Goal: Information Seeking & Learning: Find specific page/section

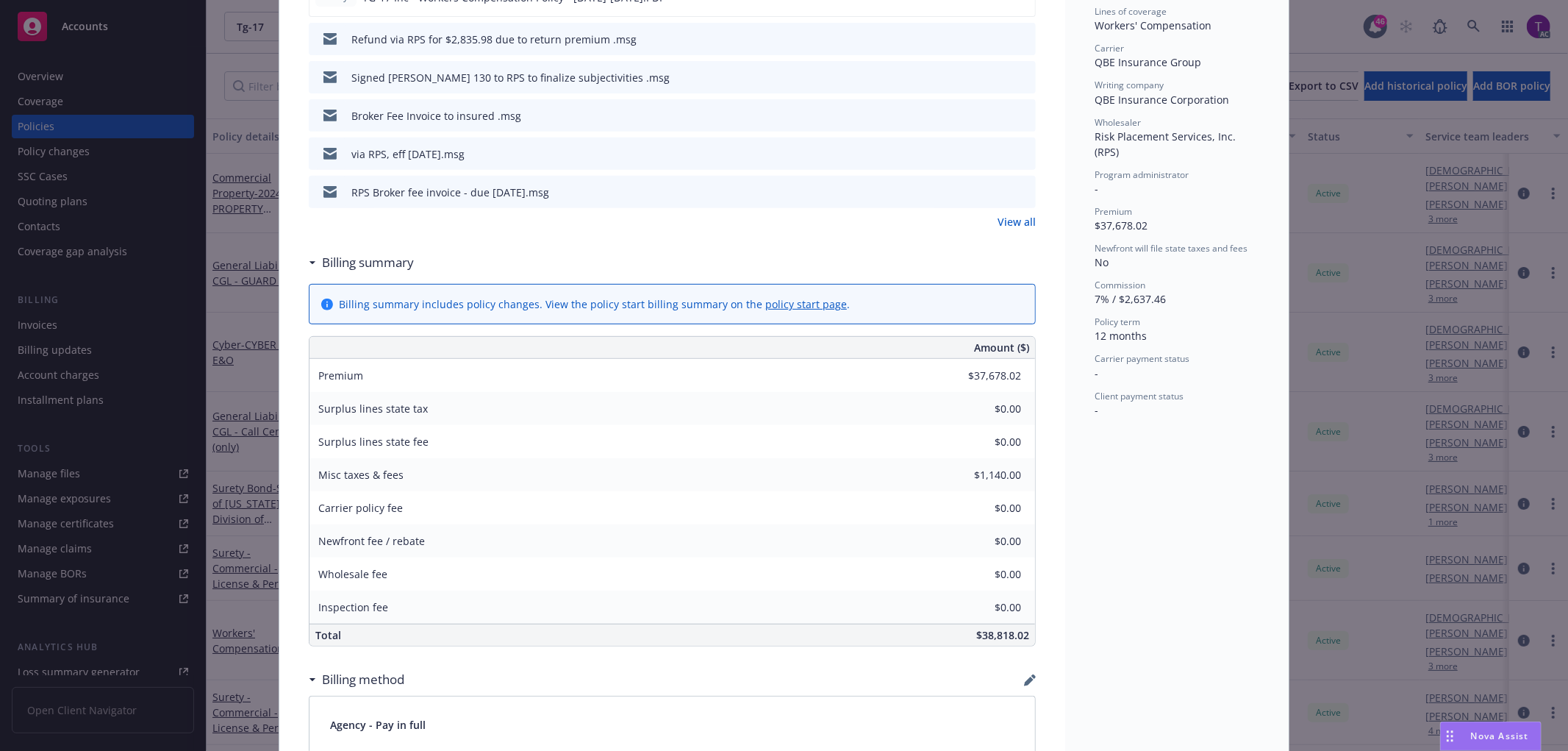
scroll to position [460, 0]
click at [1410, 196] on div "Policy Workers' Compensation Add internal notes here... View claims View schedu…" at bounding box center [784, 375] width 1568 height 751
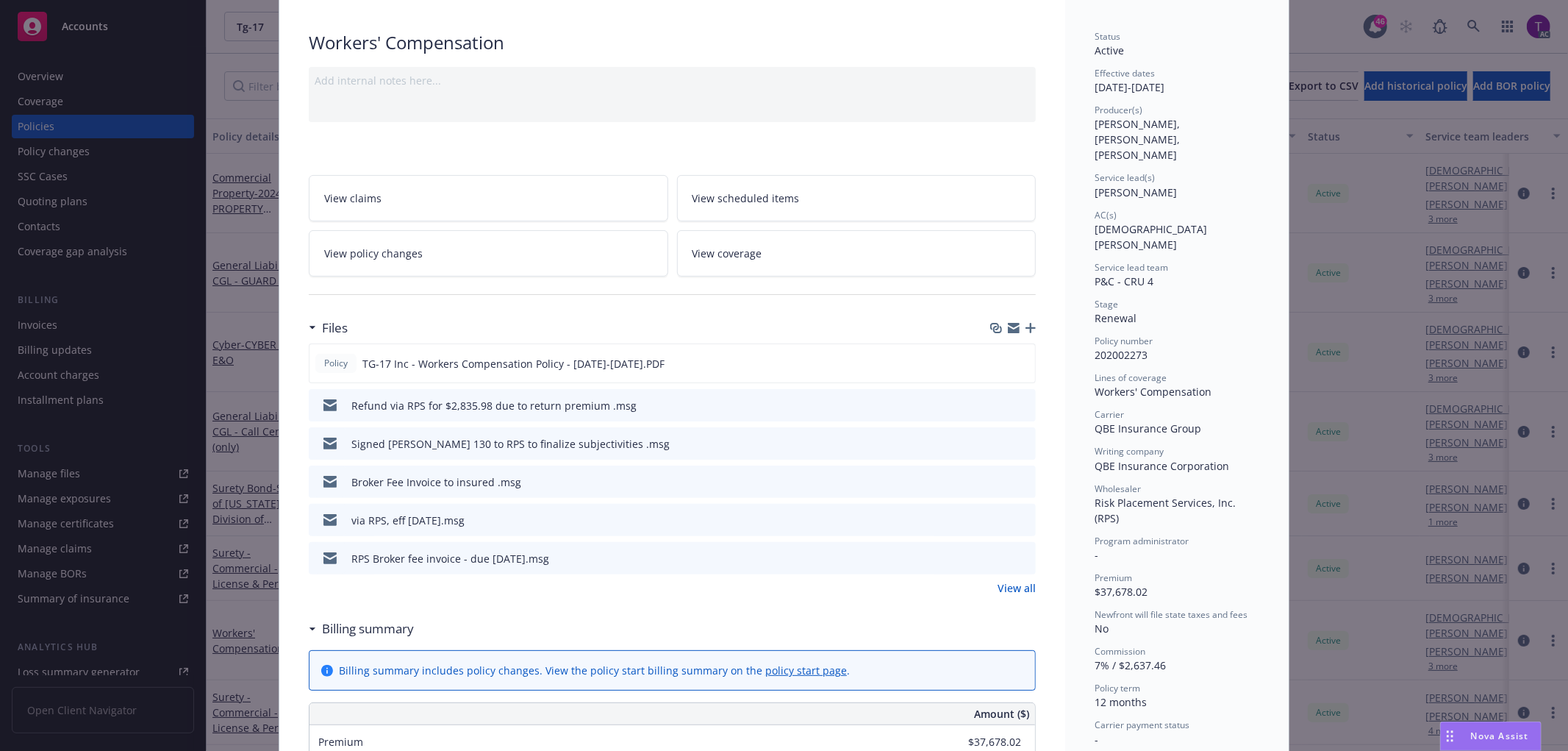
scroll to position [0, 0]
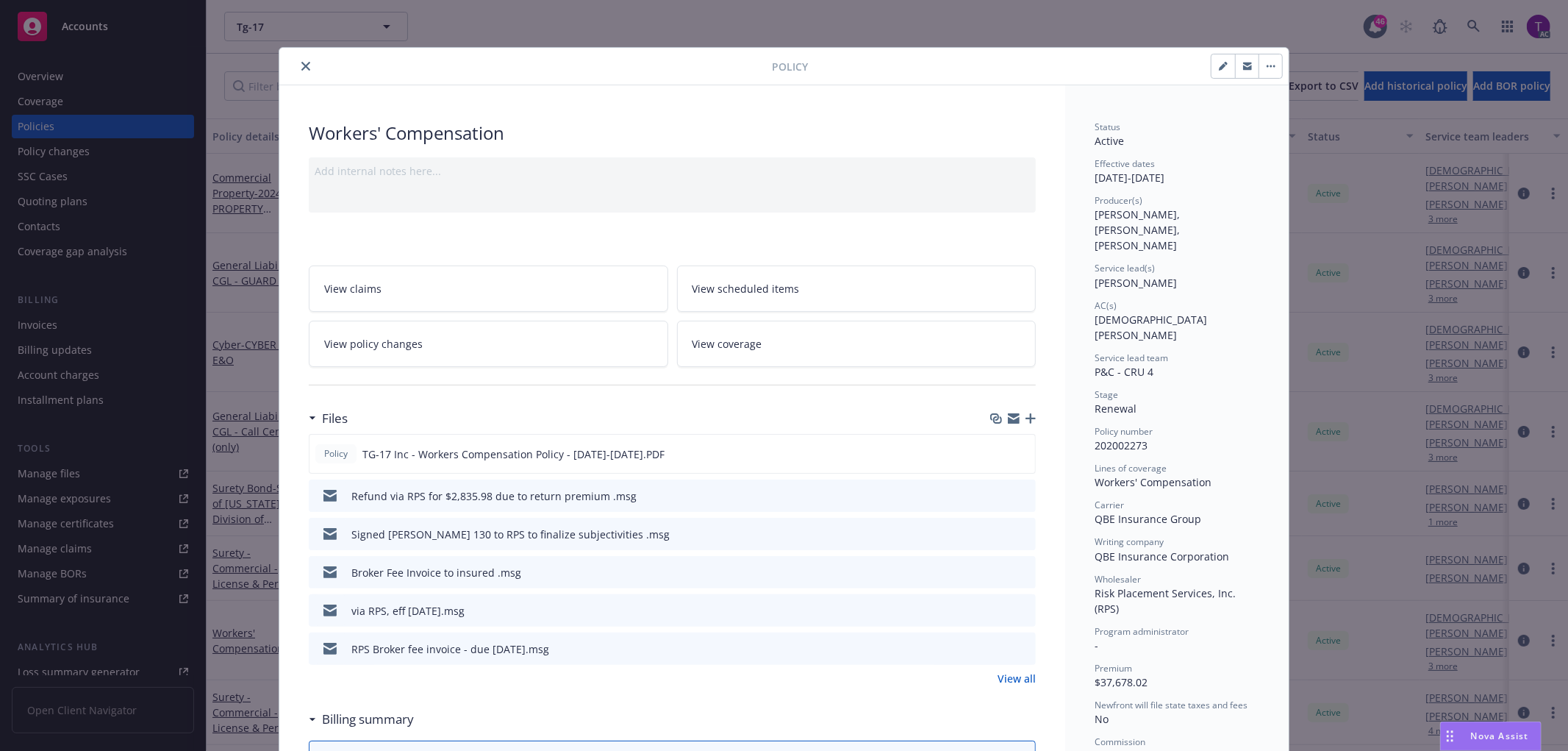
click at [298, 71] on button "close" at bounding box center [306, 66] width 17 height 17
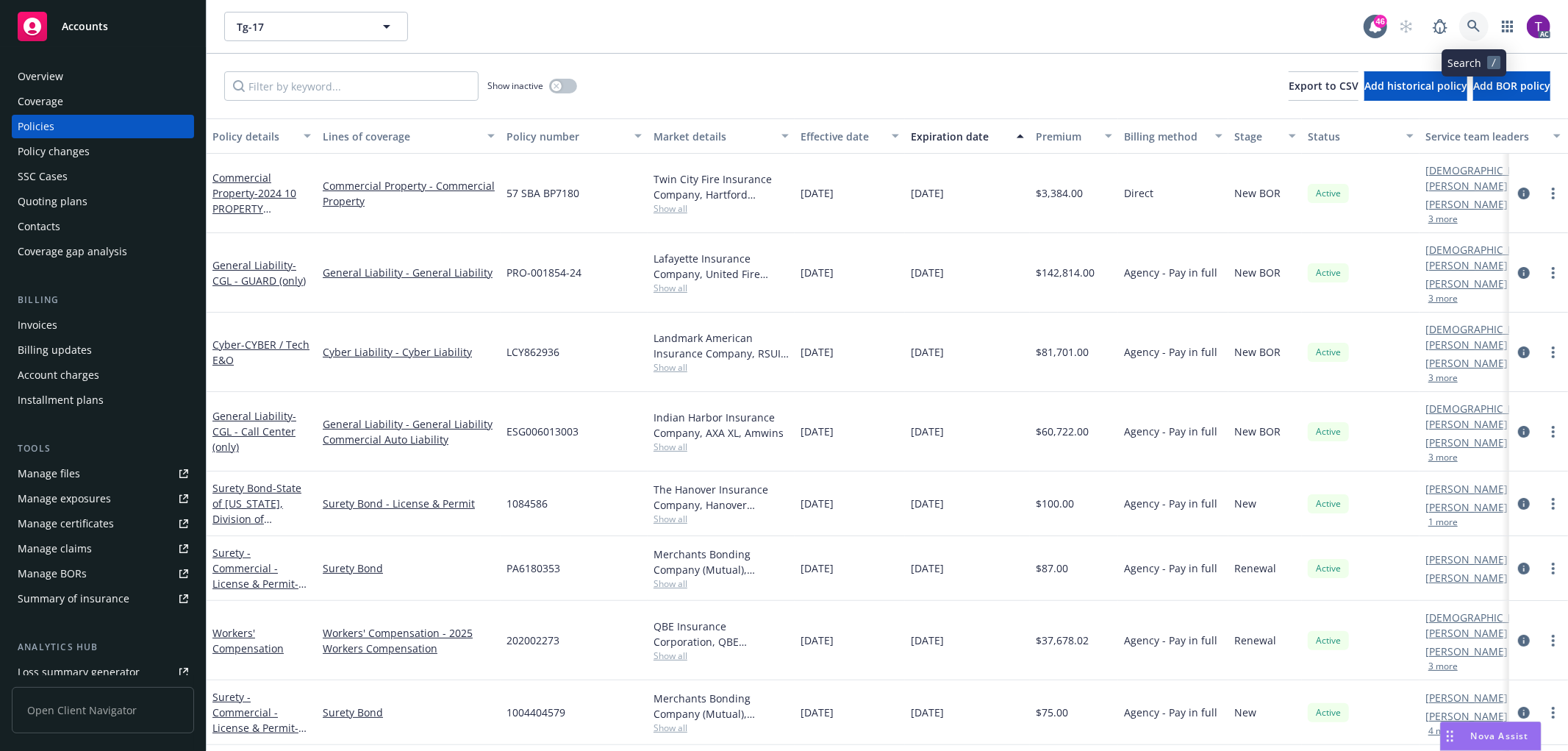
click at [1470, 25] on icon at bounding box center [1474, 26] width 13 height 13
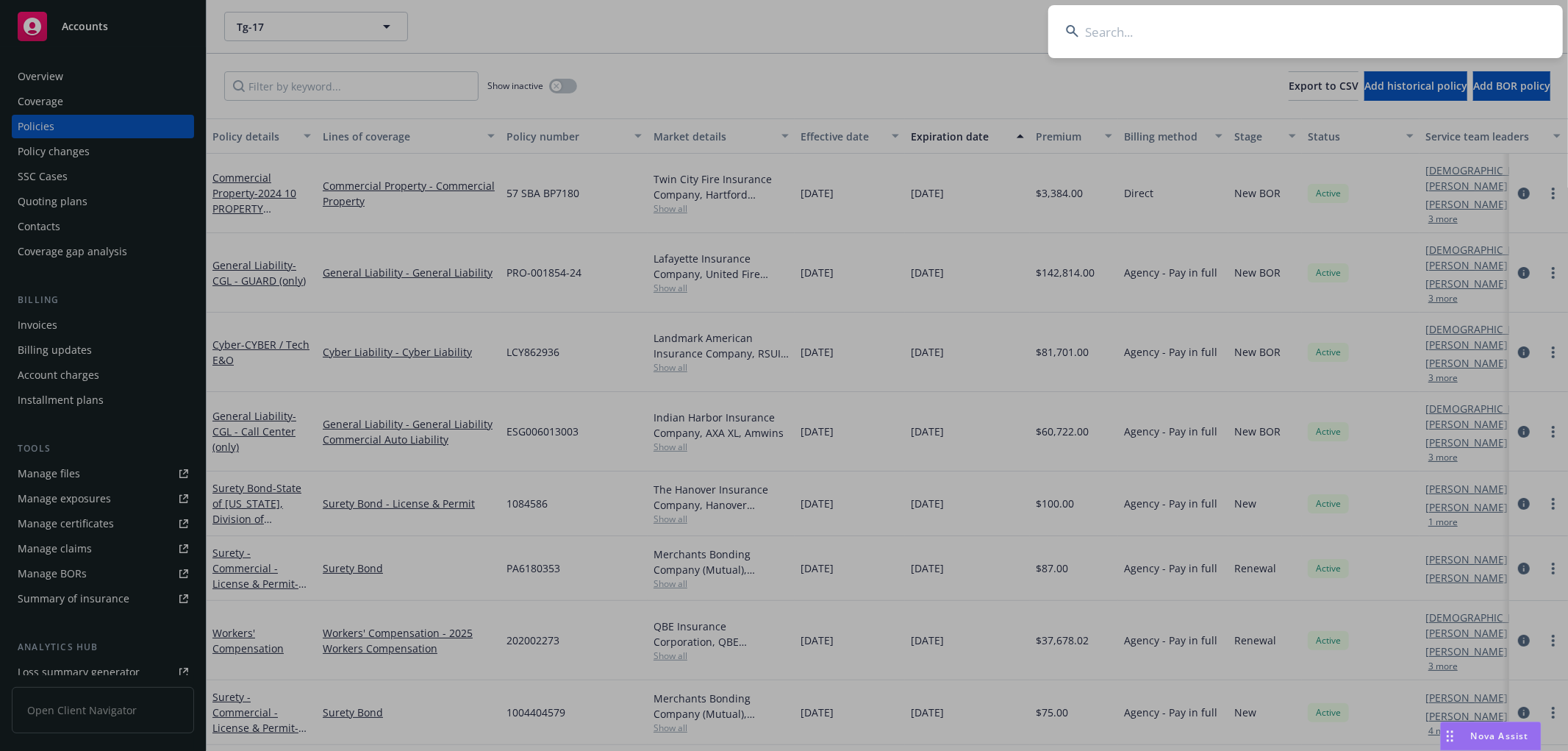
click at [1130, 32] on input at bounding box center [1305, 31] width 514 height 53
paste input "Altus Equity Group"
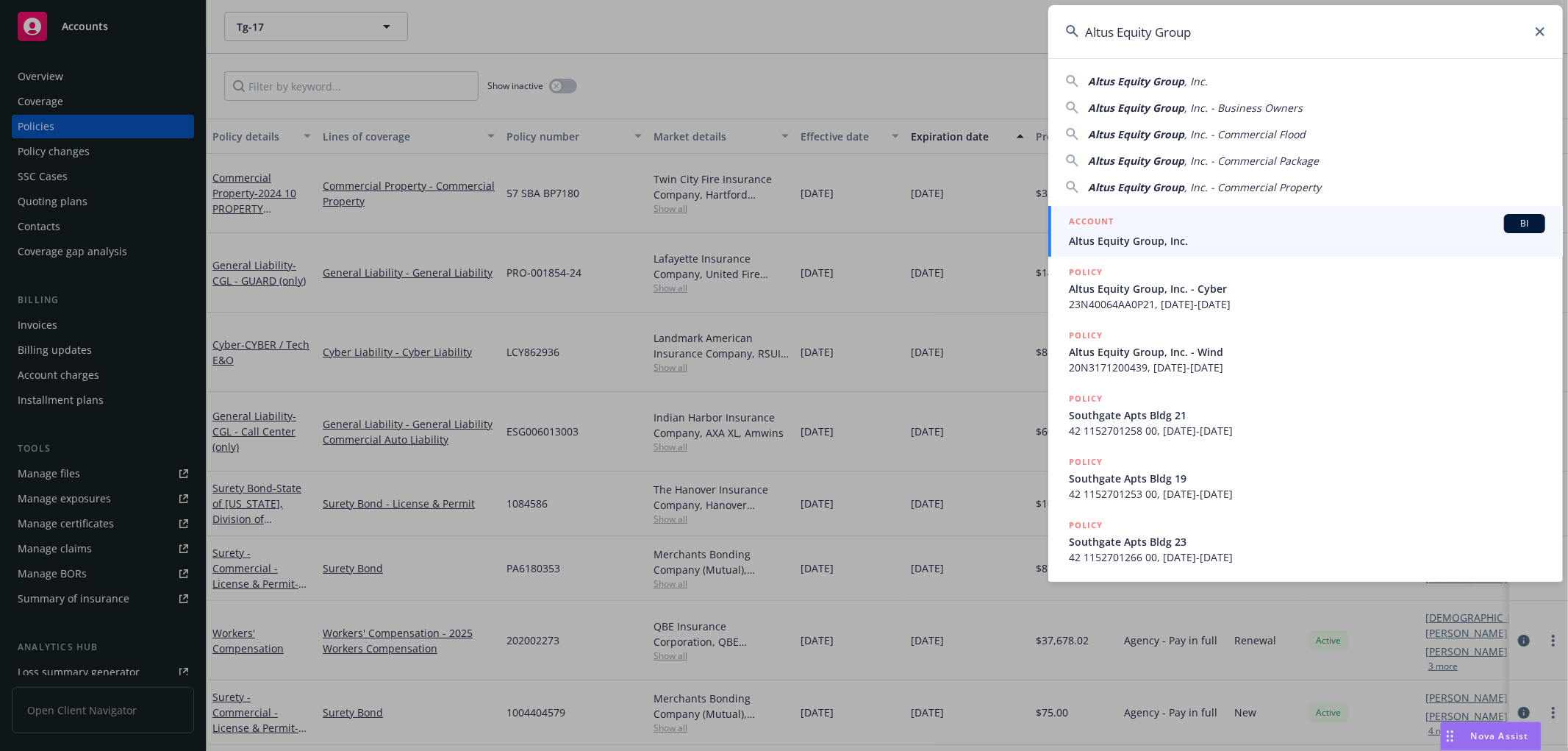
type input "Altus Equity Group"
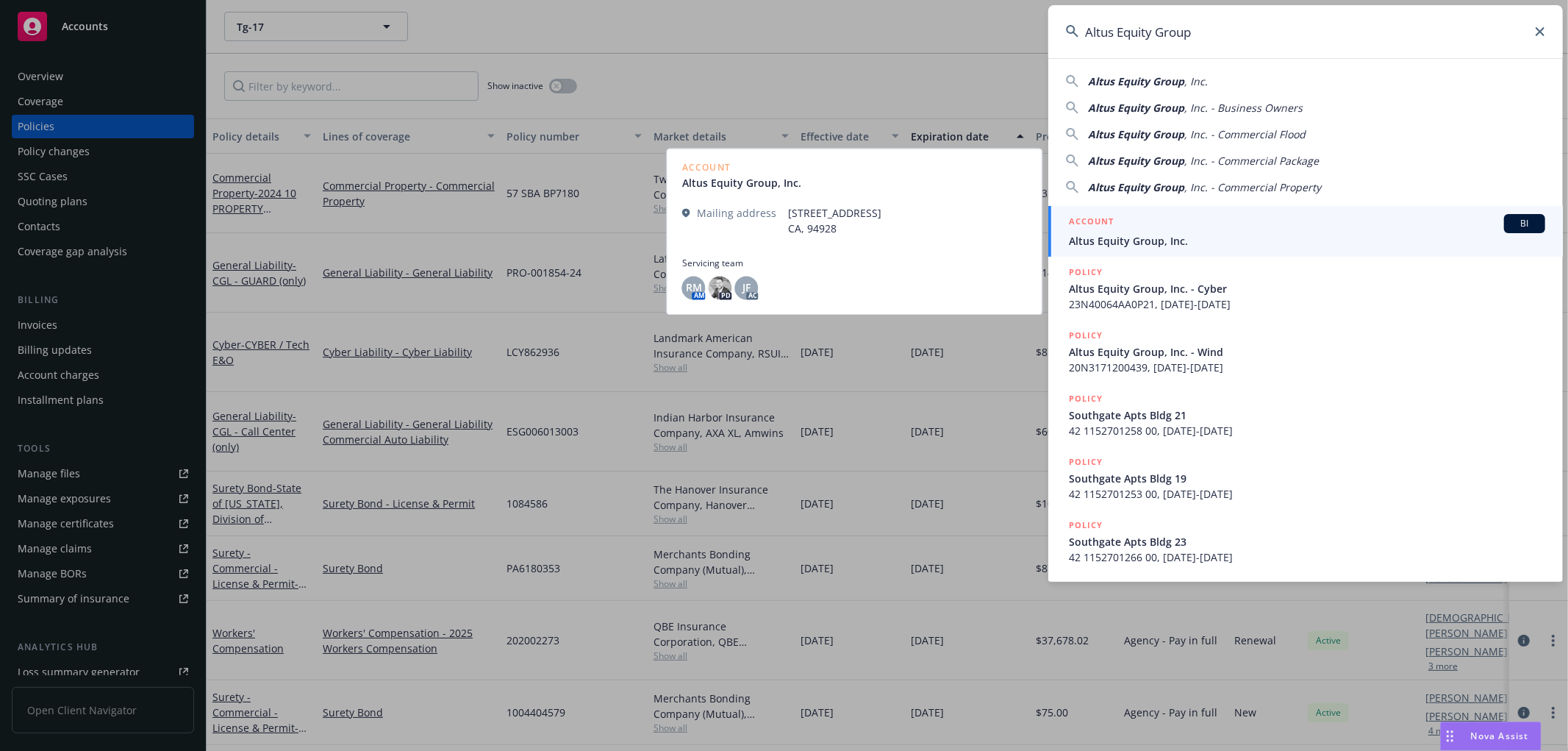
click at [1155, 243] on span "Altus Equity Group, Inc." at bounding box center [1306, 240] width 476 height 15
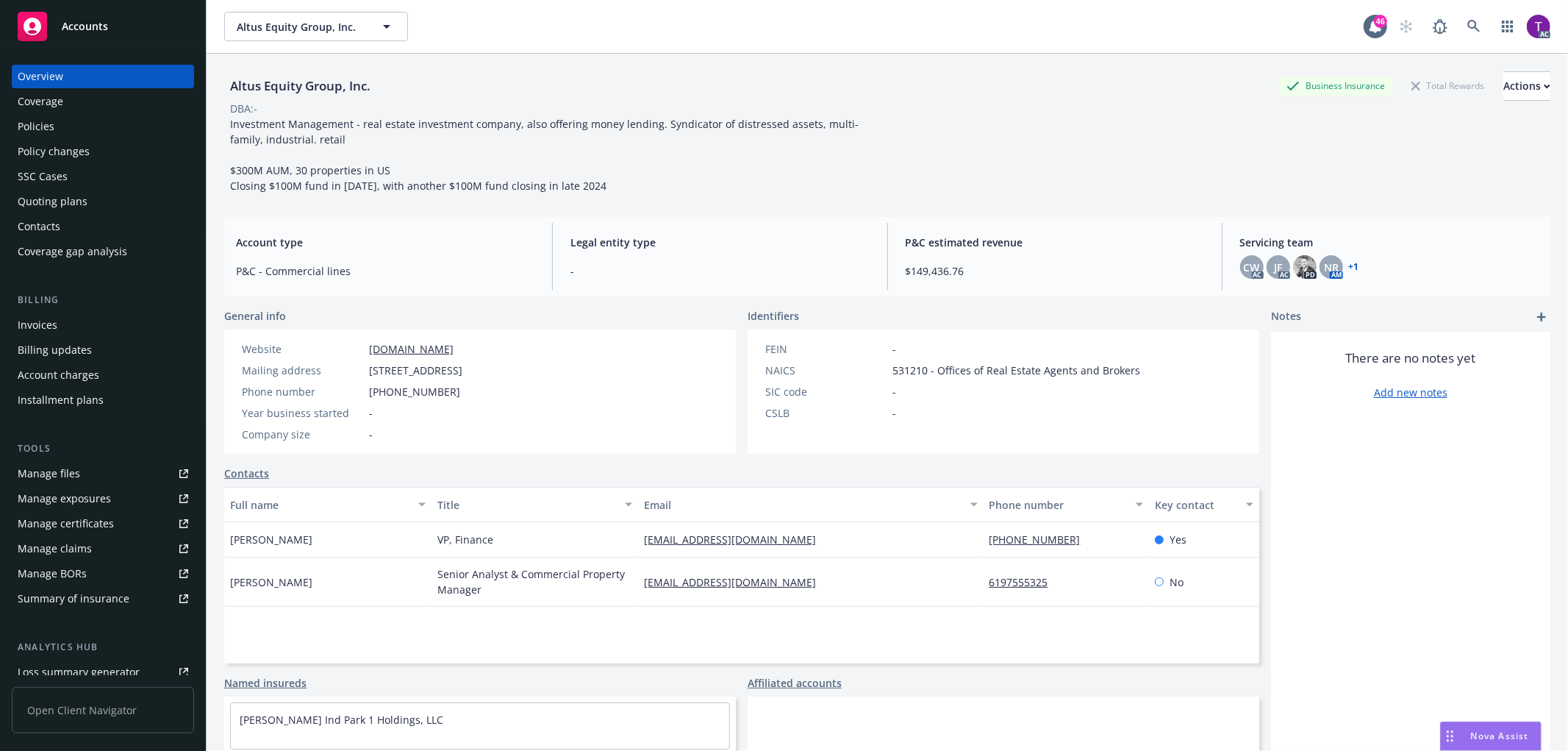
click at [33, 327] on div "Invoices" at bounding box center [37, 325] width 40 height 24
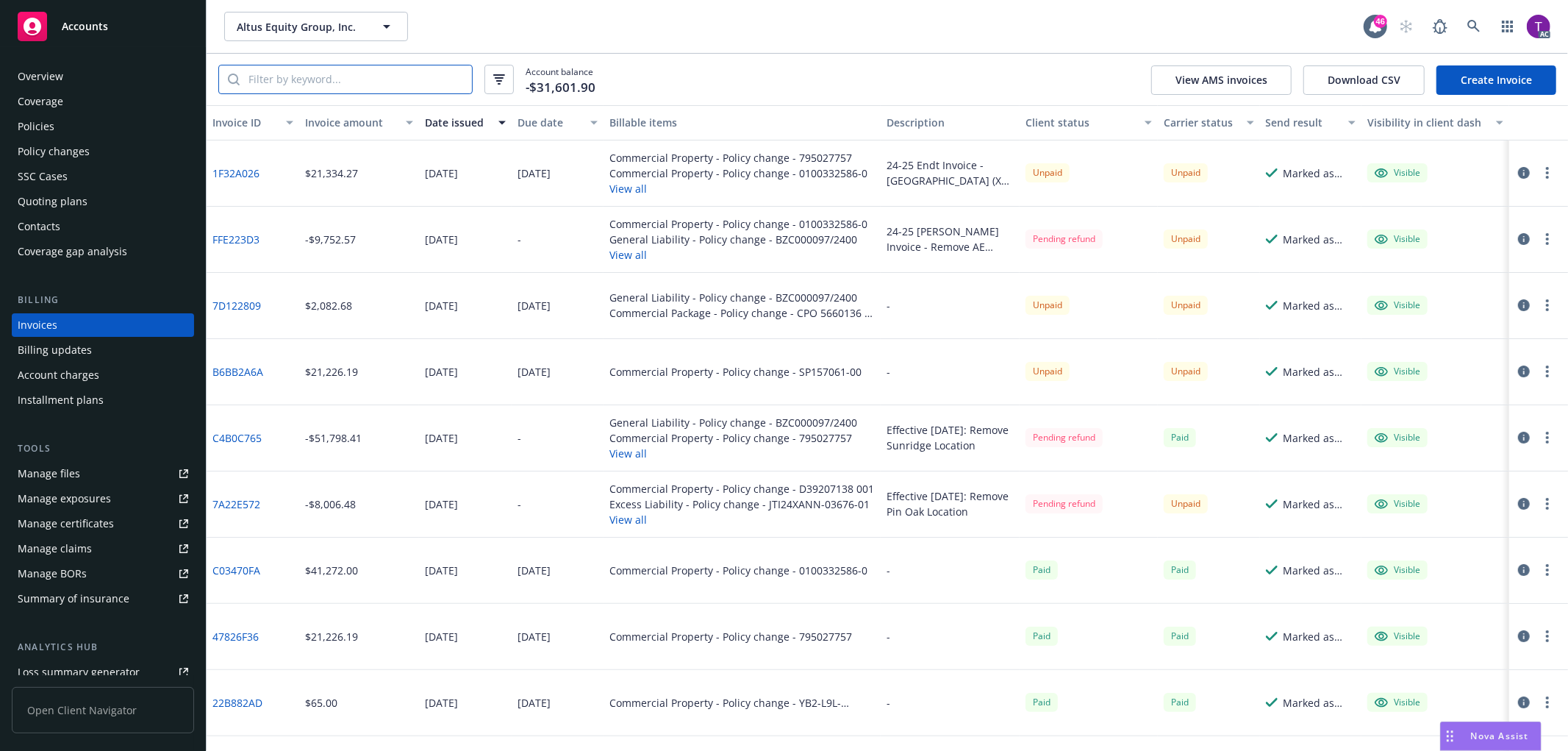
click at [272, 75] on input "search" at bounding box center [355, 79] width 232 height 28
paste input "B6BB2A6A?"
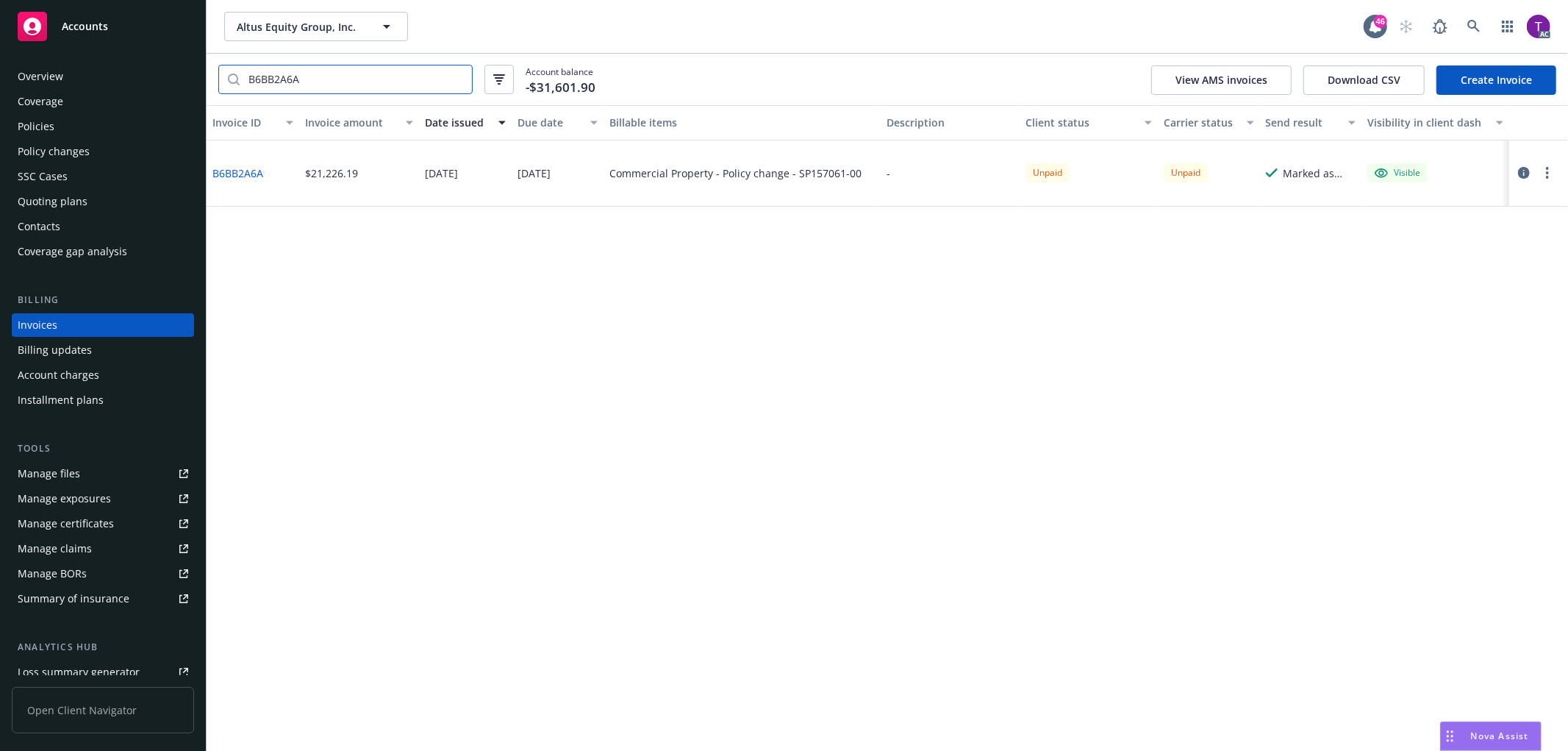
type input "B6BB2A6A"
click at [233, 169] on link "B6BB2A6A" at bounding box center [238, 173] width 51 height 15
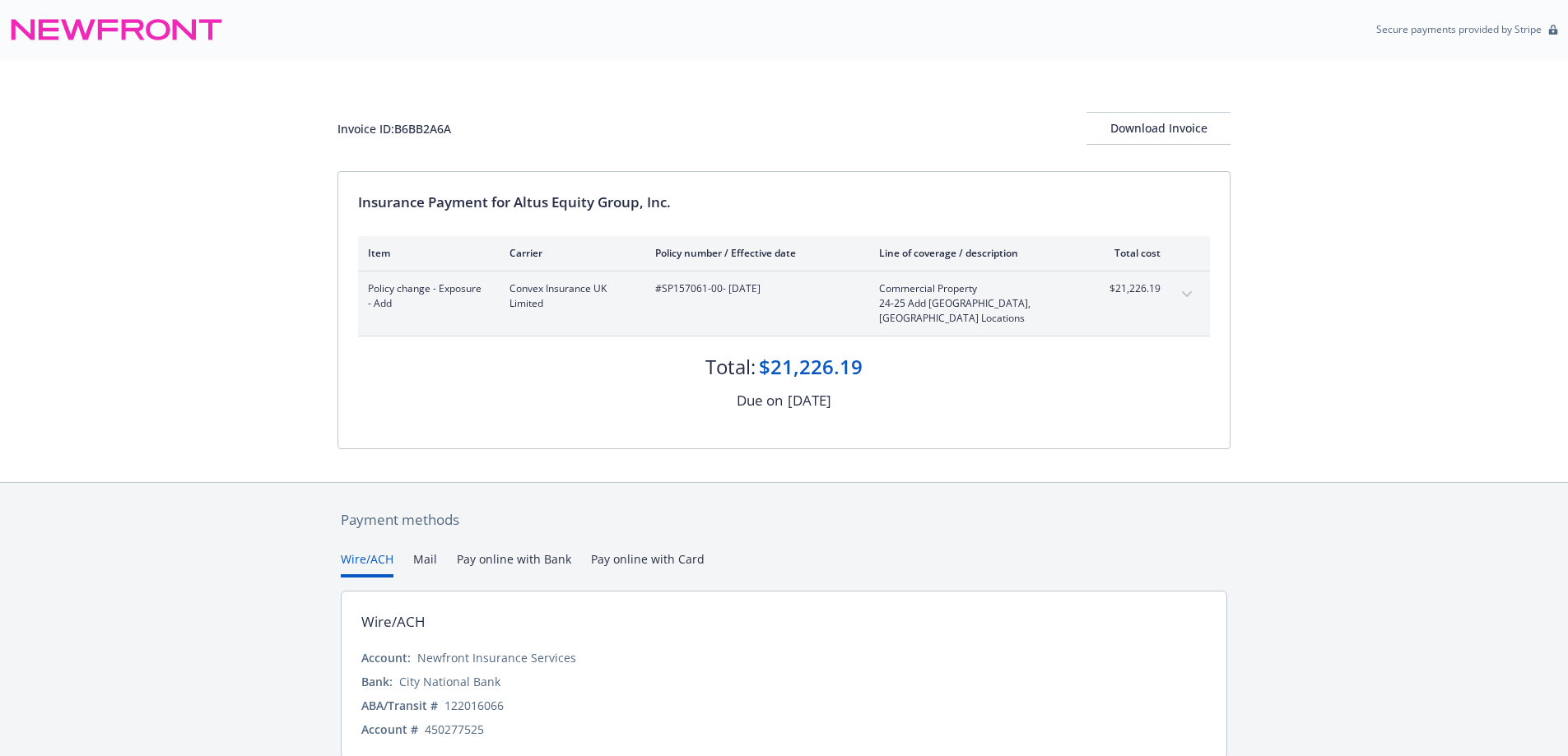
click at [684, 289] on span "#SP157061-00 - [DATE]" at bounding box center [753, 288] width 198 height 15
copy span "SP157061"
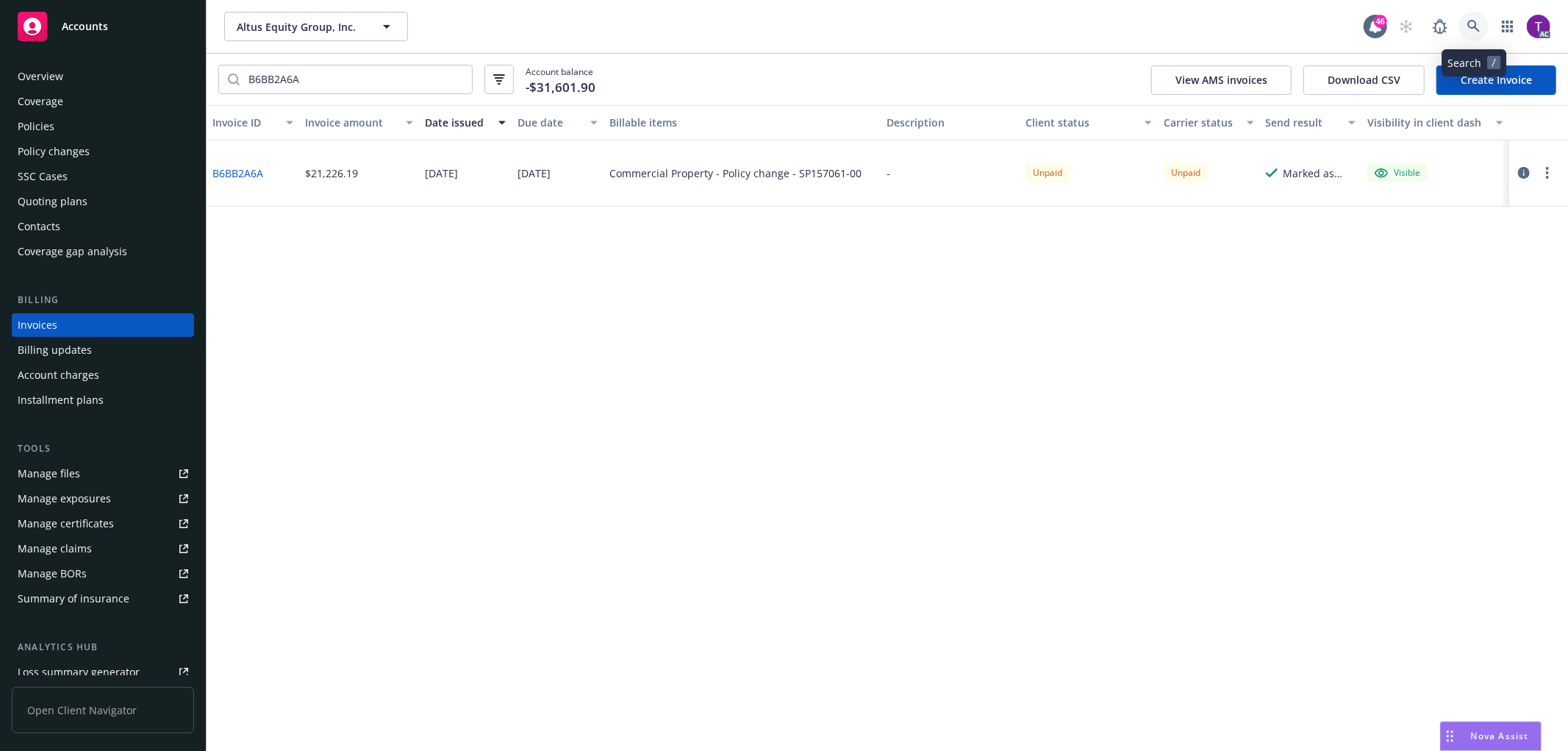
click at [1469, 22] on icon at bounding box center [1474, 26] width 13 height 13
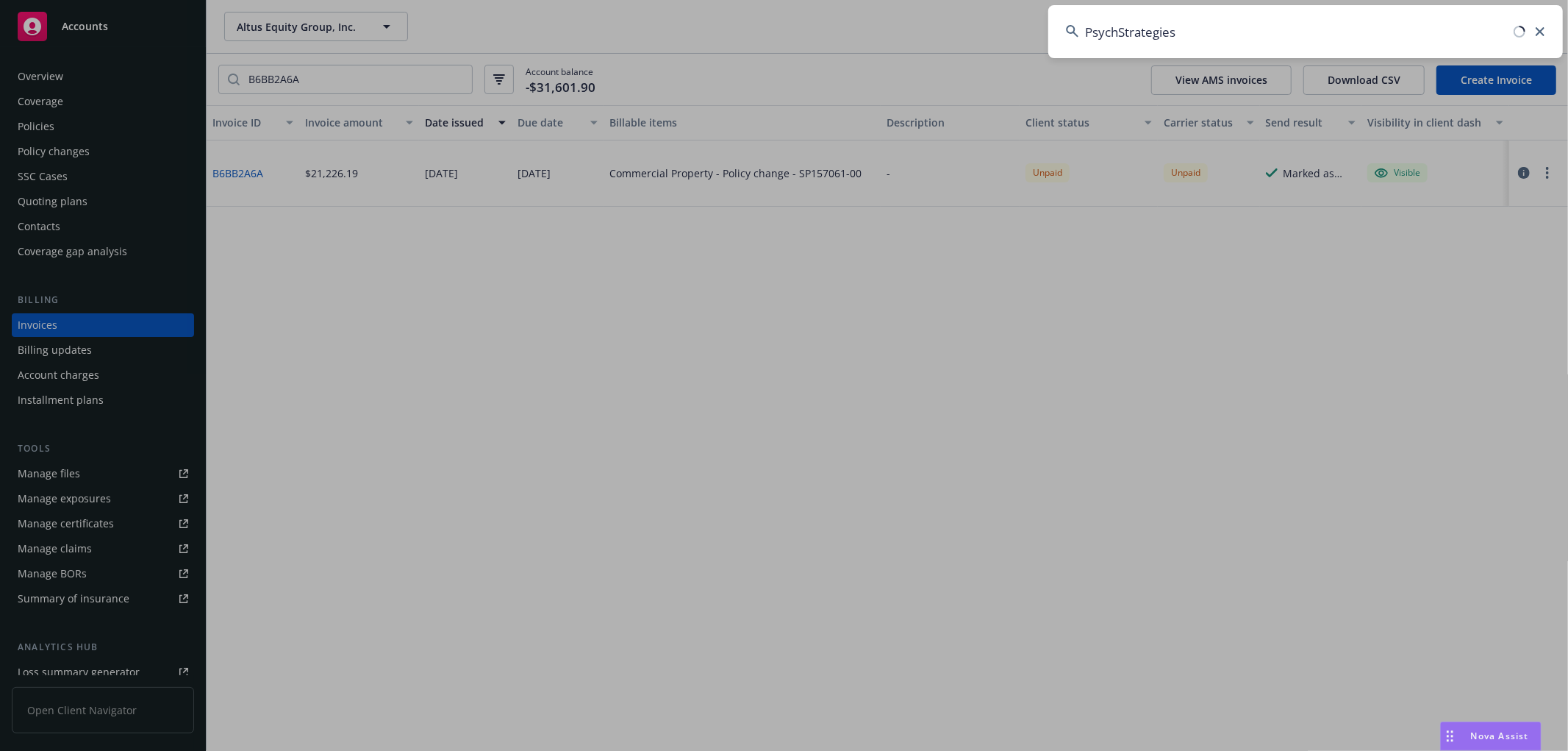
click at [1219, 26] on input "PsychStrategies" at bounding box center [1305, 31] width 514 height 53
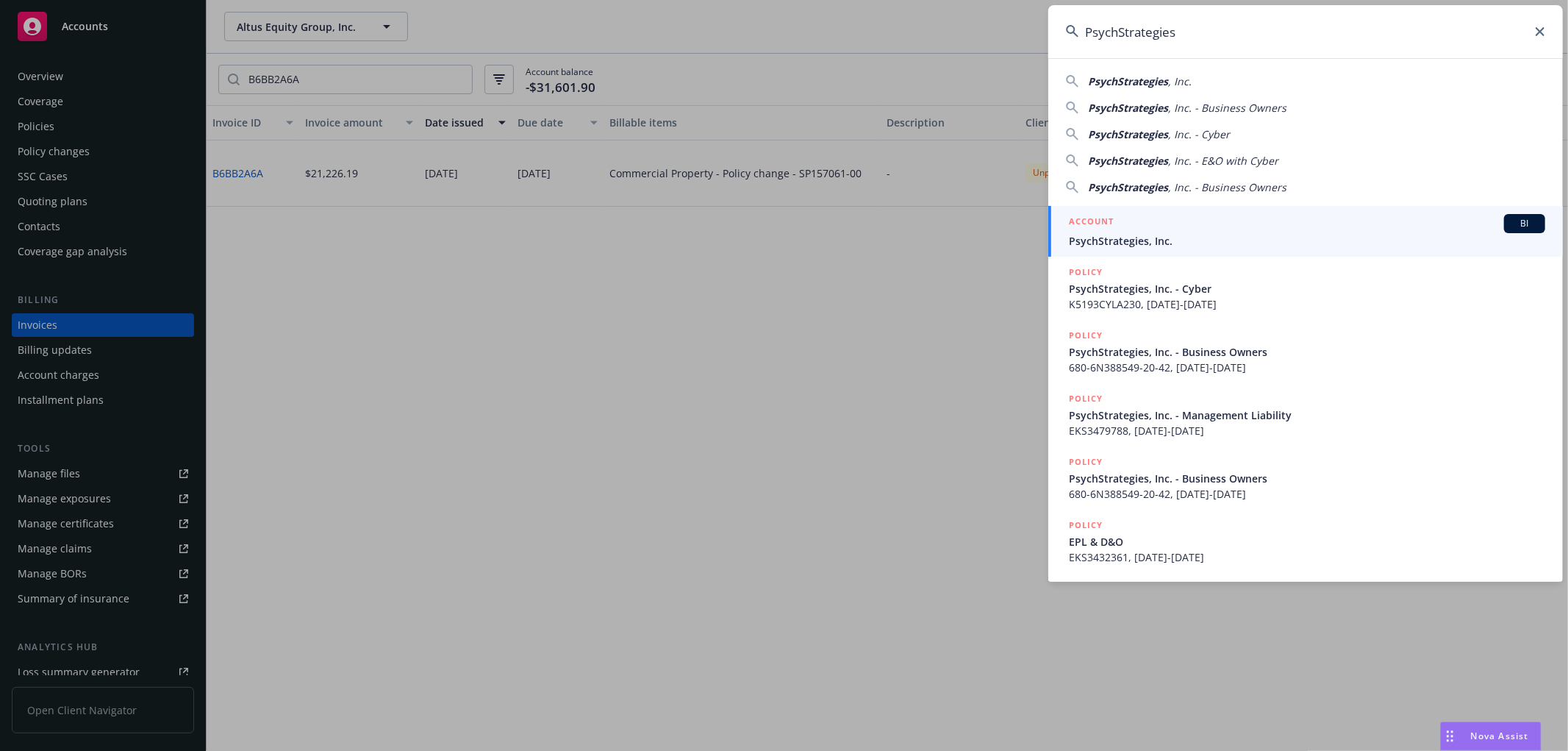
type input "PsychStrategies"
click at [1123, 240] on span "PsychStrategies, Inc." at bounding box center [1306, 240] width 476 height 15
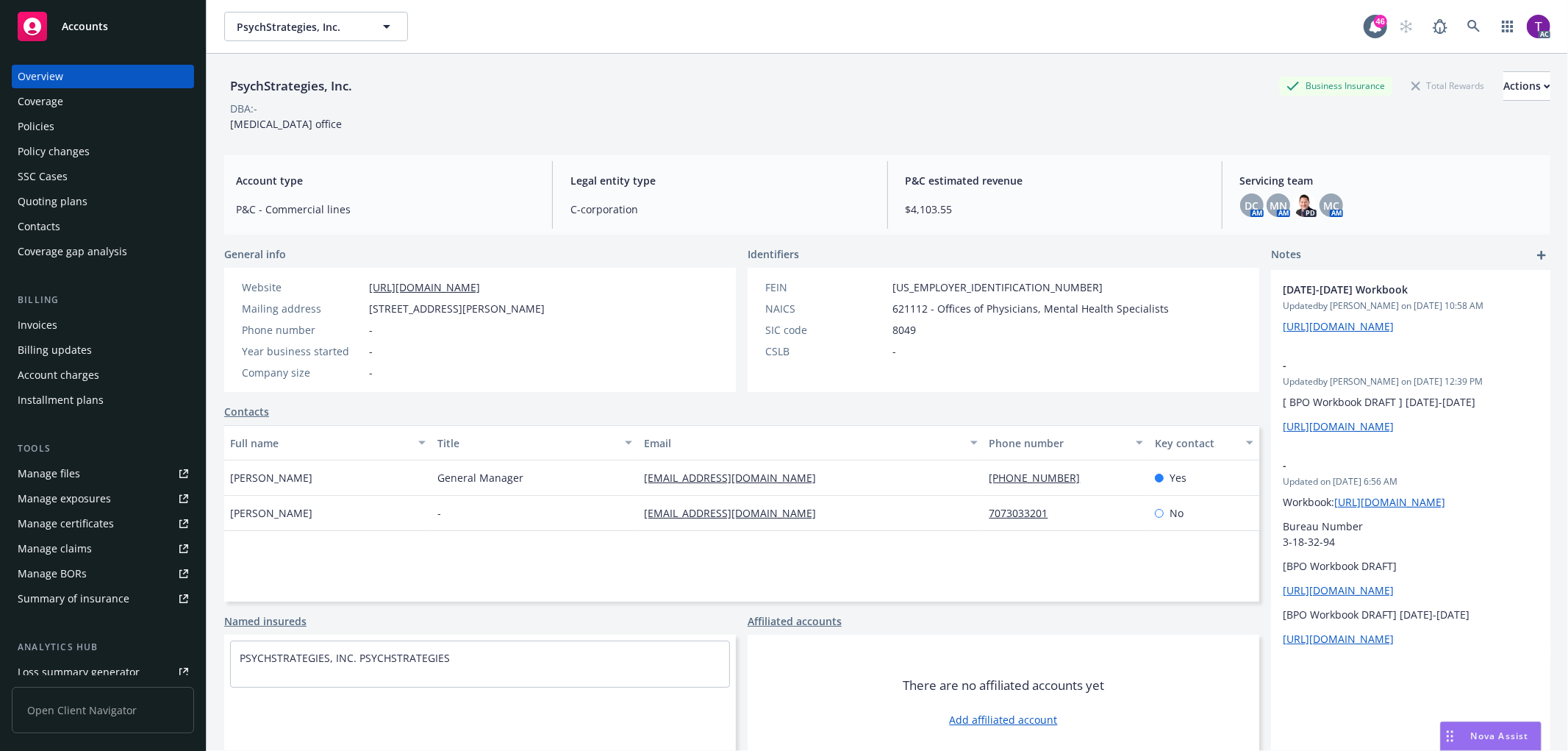
click at [38, 331] on div "Invoices" at bounding box center [37, 325] width 40 height 24
